Goal: Information Seeking & Learning: Learn about a topic

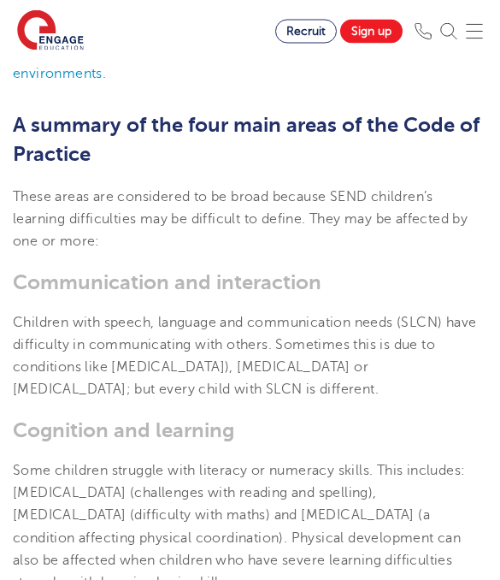
scroll to position [1067, 0]
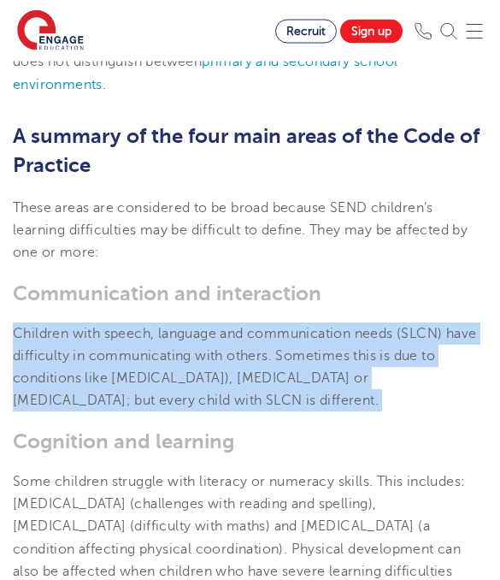
drag, startPoint x: 0, startPoint y: 304, endPoint x: 400, endPoint y: 406, distance: 413.1
copy span "Children with speech, language and communication needs (SLCN) have difficulty i…"
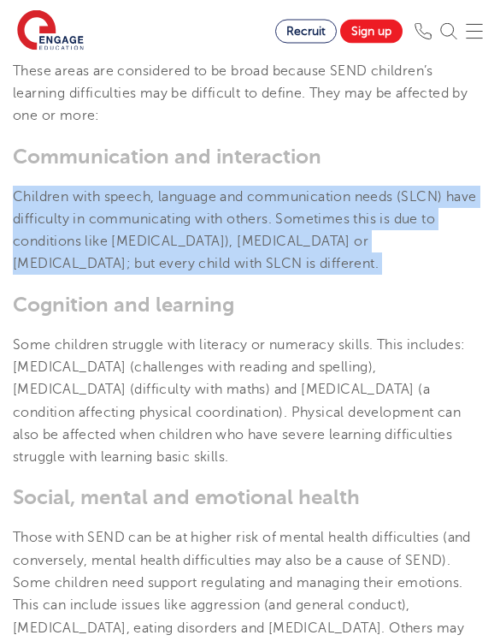
scroll to position [1205, 0]
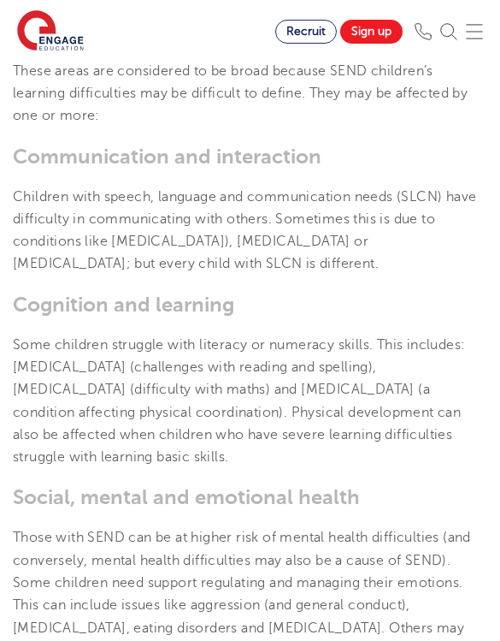
drag, startPoint x: 451, startPoint y: 270, endPoint x: 451, endPoint y: 293, distance: 22.2
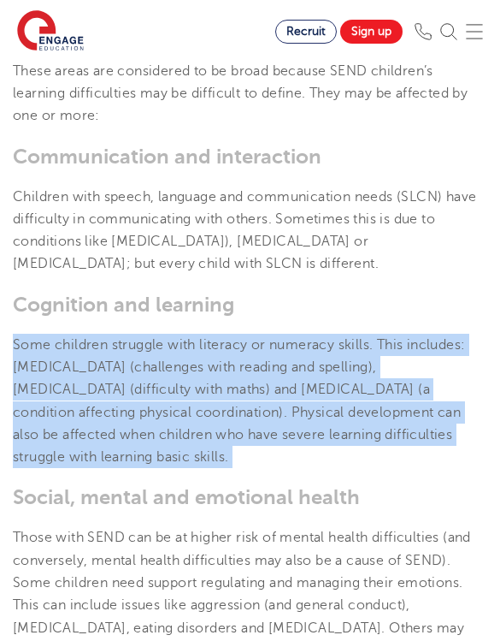
drag, startPoint x: 16, startPoint y: 337, endPoint x: 406, endPoint y: 438, distance: 403.0
copy span "Some children struggle with literacy or numeracy skills. This includes: [MEDICA…"
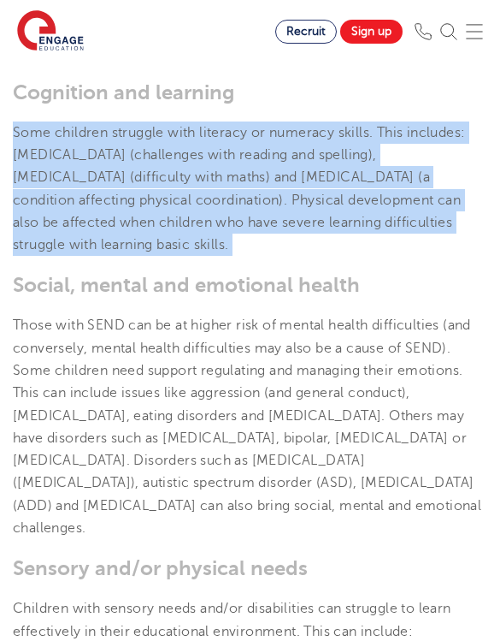
scroll to position [1417, 0]
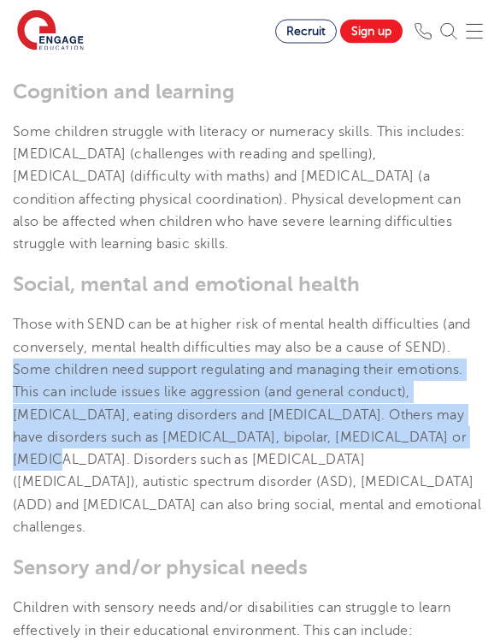
scroll to position [1418, 0]
drag, startPoint x: 10, startPoint y: 334, endPoint x: 477, endPoint y: 408, distance: 473.0
copy span "Some children need support regulating and managing their emotions. This can inc…"
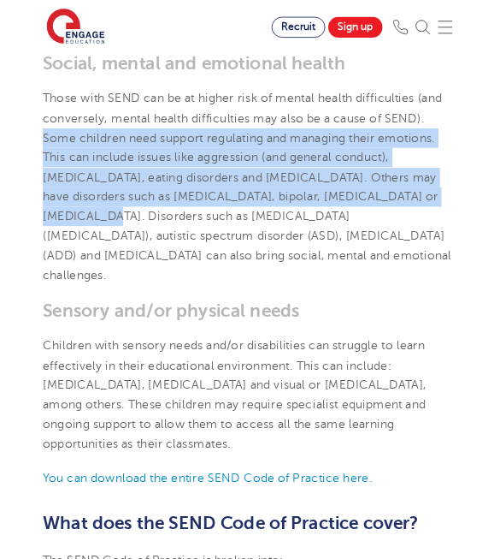
scroll to position [1629, 0]
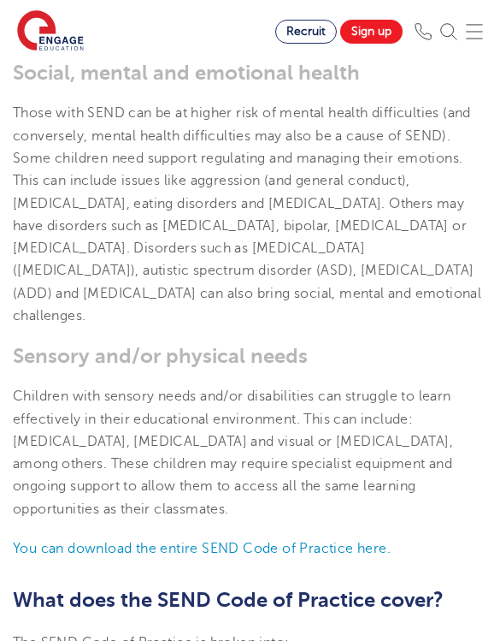
click at [317, 344] on h3 "Sensory and/or physical needs" at bounding box center [250, 356] width 475 height 24
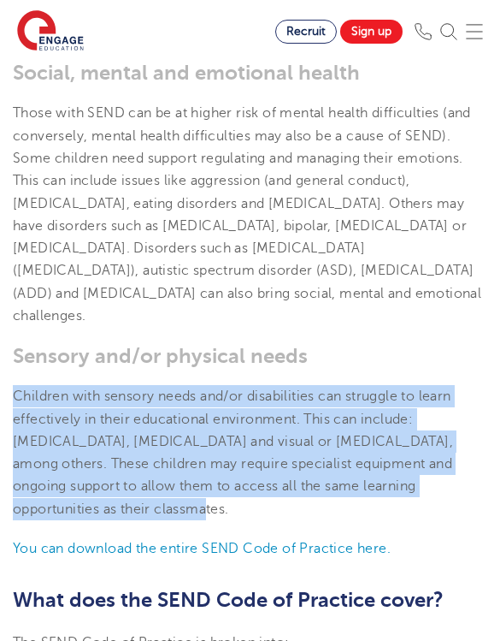
drag, startPoint x: 19, startPoint y: 364, endPoint x: 477, endPoint y: 453, distance: 467.1
copy span "Children with sensory needs and/or disabilities can struggle to learn effective…"
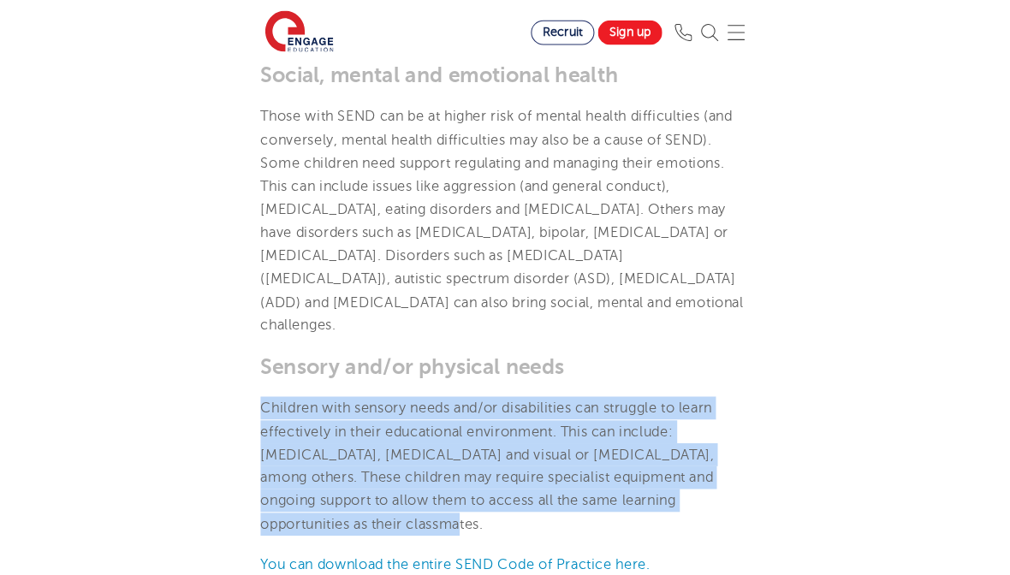
scroll to position [1652, 0]
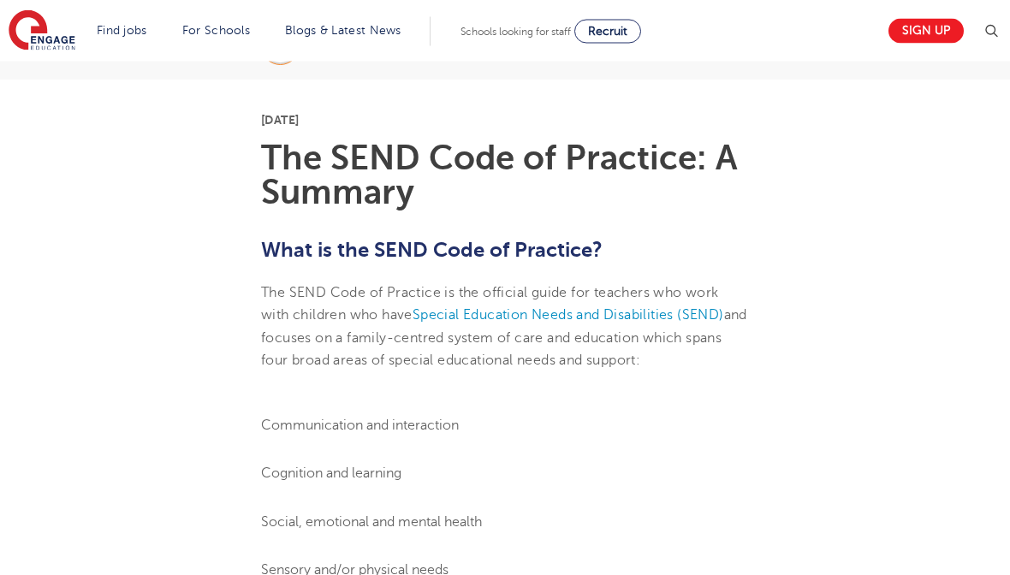
scroll to position [0, 0]
